Goal: Navigation & Orientation: Find specific page/section

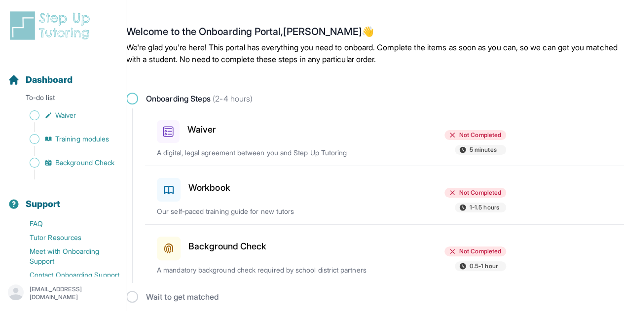
click at [169, 133] on icon at bounding box center [168, 131] width 11 height 11
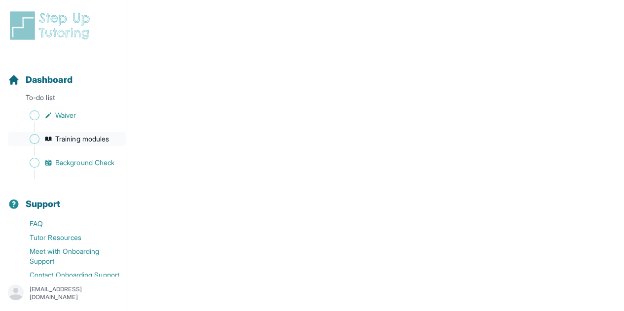
scroll to position [35, 0]
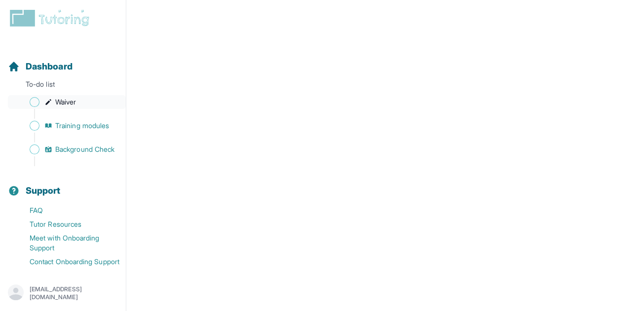
click at [59, 97] on span "Waiver" at bounding box center [65, 102] width 21 height 10
click at [68, 119] on link "Training modules" at bounding box center [67, 126] width 118 height 14
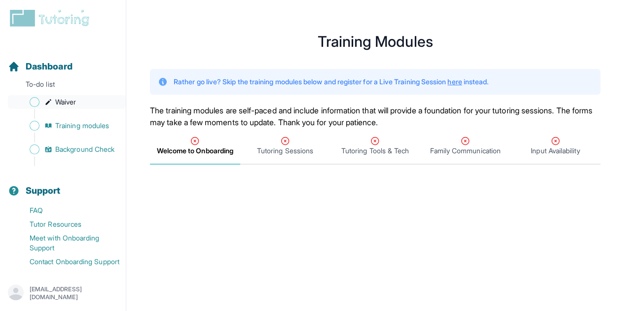
click at [88, 95] on link "Waiver" at bounding box center [67, 102] width 118 height 14
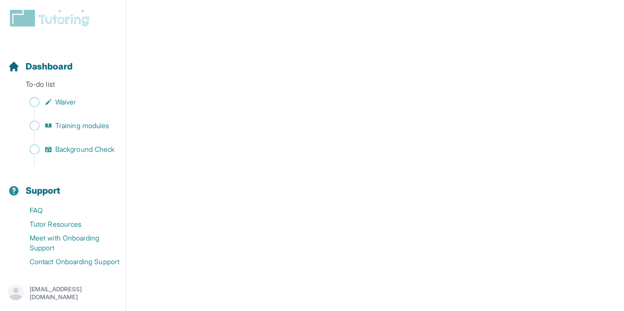
scroll to position [1792, 0]
click at [62, 121] on span "Training modules" at bounding box center [82, 126] width 54 height 10
click at [25, 95] on link "Waiver" at bounding box center [67, 102] width 118 height 14
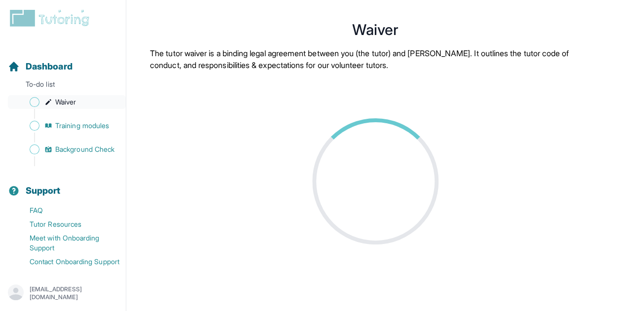
click at [31, 97] on span "Sidebar" at bounding box center [35, 102] width 10 height 10
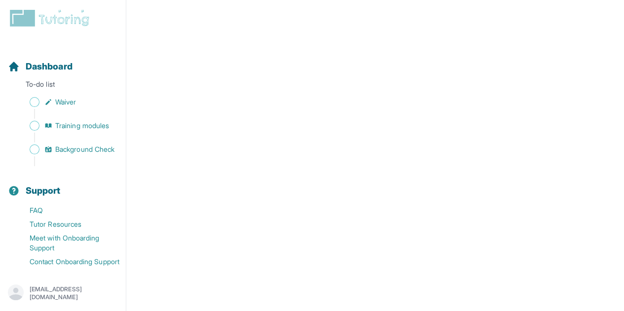
scroll to position [1589, 0]
click at [99, 121] on span "Training modules" at bounding box center [82, 126] width 54 height 10
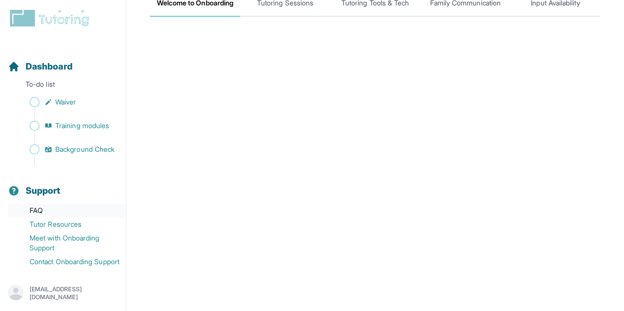
scroll to position [152, 0]
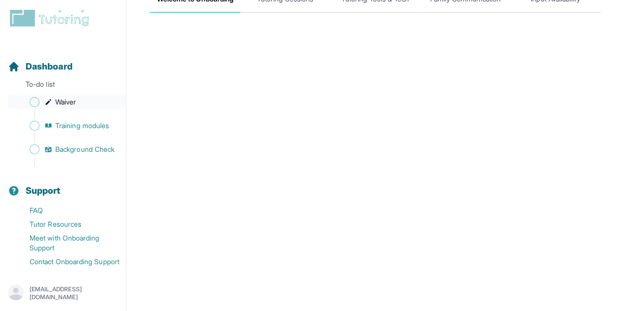
click at [54, 95] on link "Waiver" at bounding box center [67, 102] width 118 height 14
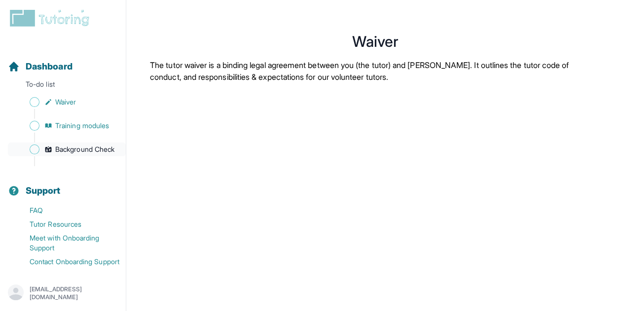
click at [60, 145] on span "Background Check" at bounding box center [84, 150] width 59 height 10
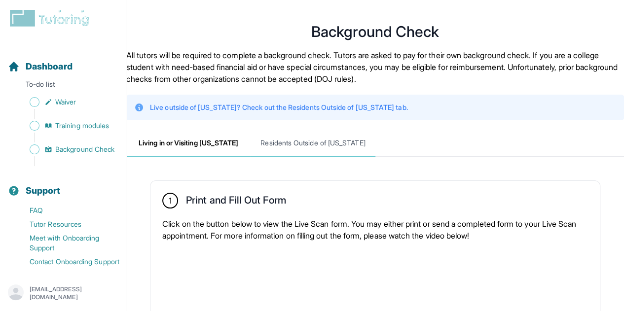
click at [308, 141] on span "Residents Outside of [US_STATE]" at bounding box center [313, 143] width 124 height 27
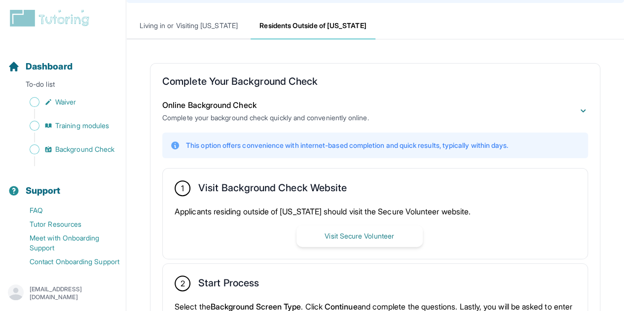
scroll to position [119, 0]
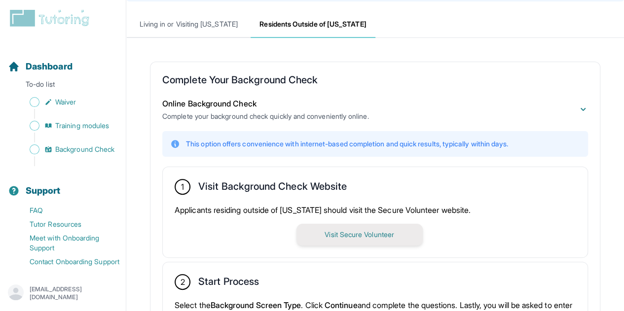
click at [382, 239] on button "Visit Secure Volunteer" at bounding box center [359, 235] width 126 height 22
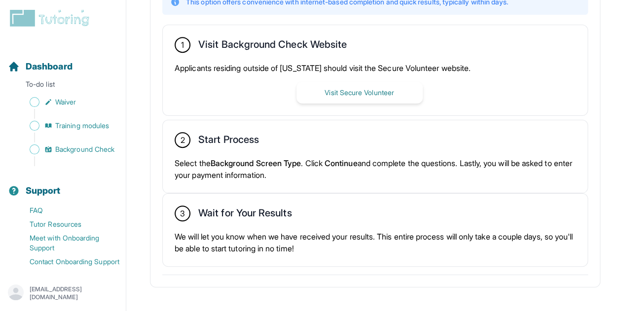
scroll to position [271, 0]
